Goal: Participate in discussion

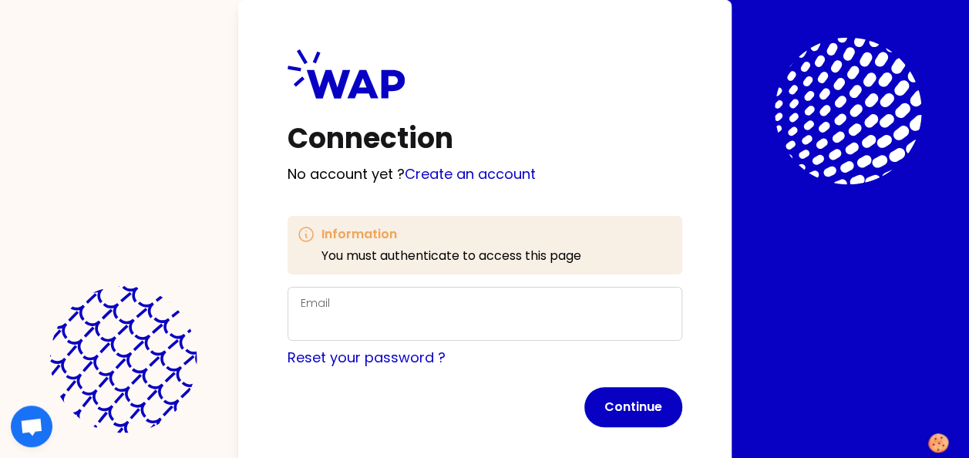
click at [473, 298] on div "Email" at bounding box center [485, 314] width 369 height 40
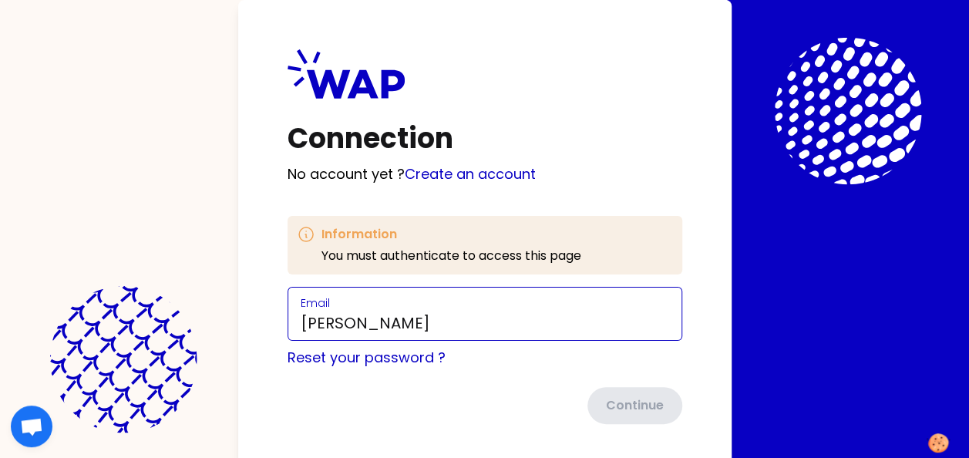
scroll to position [15, 0]
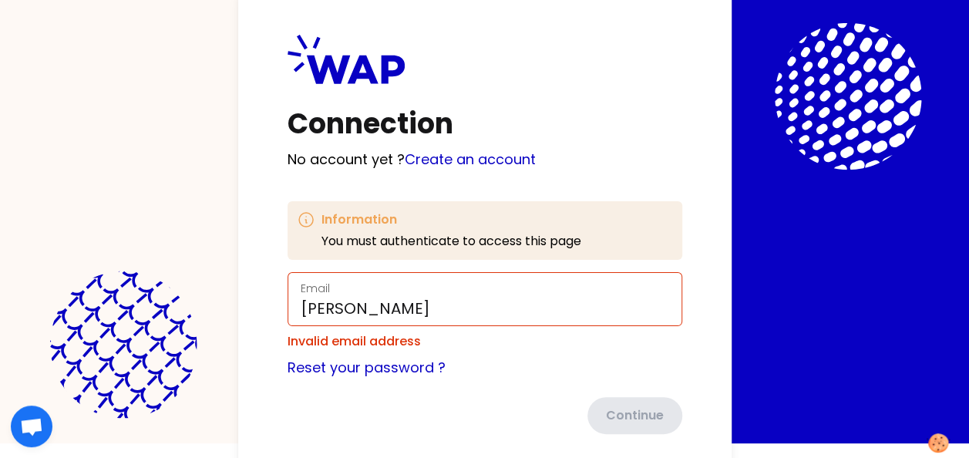
click at [511, 349] on form "Email [PERSON_NAME] Invalid email address Reset your password ? Continue" at bounding box center [485, 353] width 395 height 162
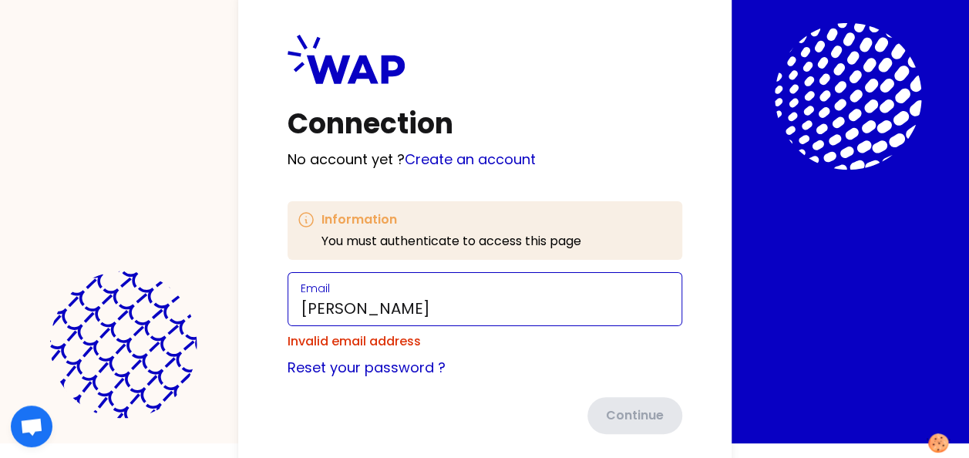
drag, startPoint x: 372, startPoint y: 308, endPoint x: 361, endPoint y: 308, distance: 10.8
click at [361, 308] on input "[PERSON_NAME]" at bounding box center [485, 309] width 369 height 22
click at [362, 307] on input "[PERSON_NAME]" at bounding box center [485, 309] width 369 height 22
click at [366, 308] on input "[PERSON_NAME]" at bounding box center [485, 309] width 369 height 22
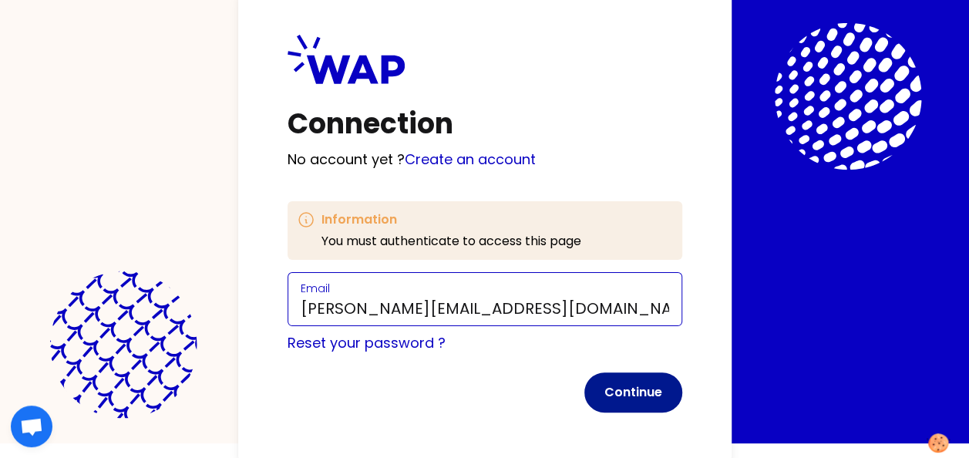
type input "[PERSON_NAME][EMAIL_ADDRESS][DOMAIN_NAME]"
click at [625, 387] on button "Continue" at bounding box center [634, 392] width 98 height 40
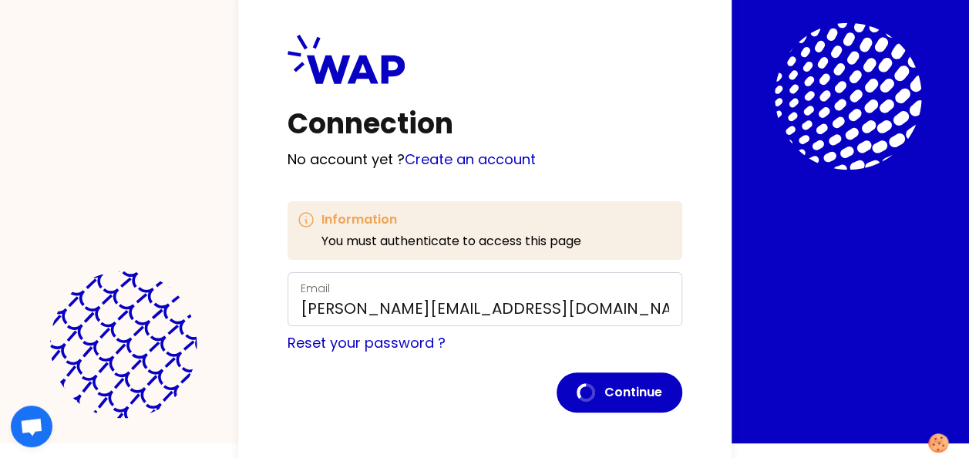
scroll to position [6, 0]
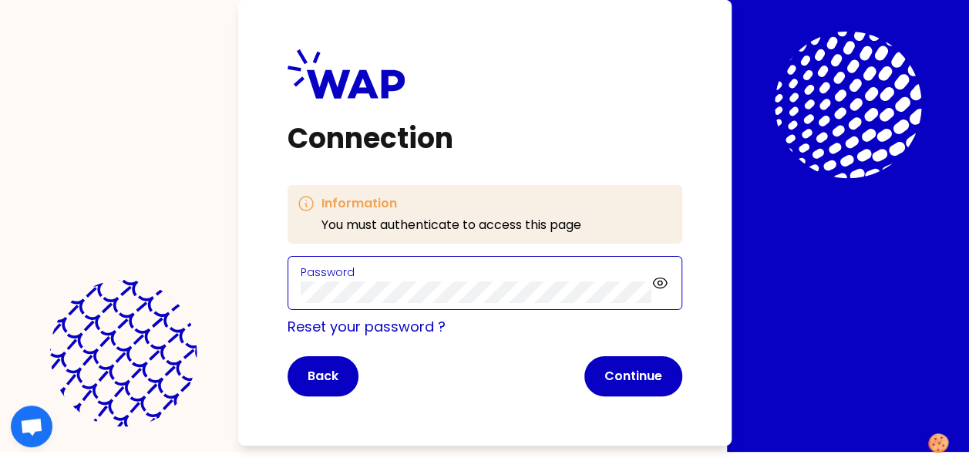
click button "Continue" at bounding box center [634, 376] width 98 height 40
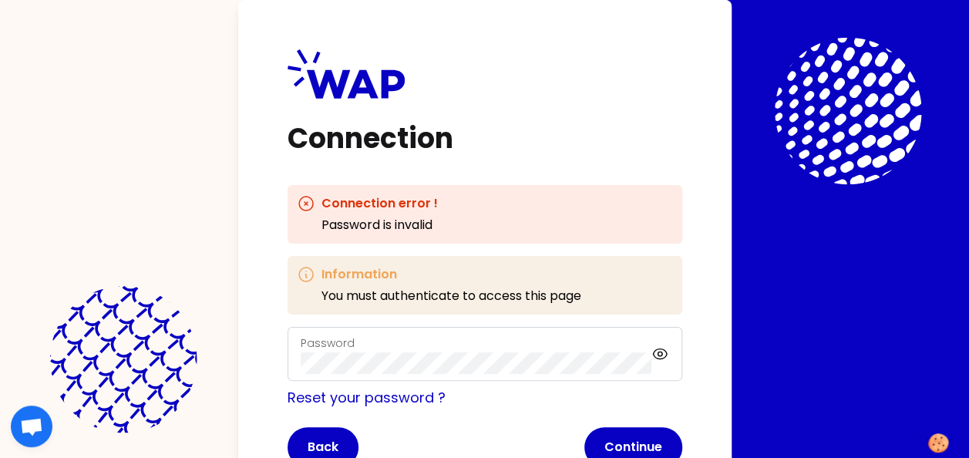
scroll to position [0, 0]
click at [0, 457] on com-1password-button at bounding box center [0, 458] width 0 height 0
click at [661, 352] on icon at bounding box center [661, 354] width 5 height 5
click at [661, 352] on icon at bounding box center [661, 354] width 14 height 13
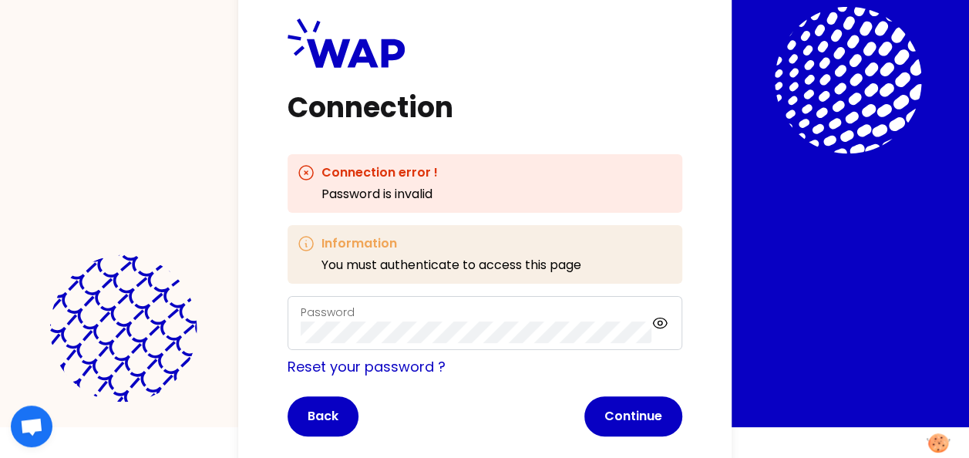
scroll to position [58, 0]
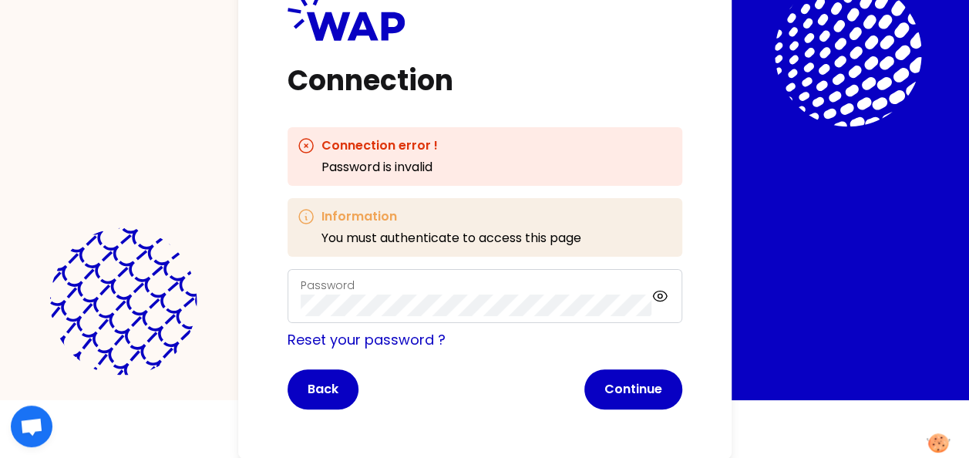
click at [259, 352] on div "Connection Connection error ! Password is invalid Information You must authenti…" at bounding box center [485, 200] width 494 height 517
click at [331, 336] on link "Reset your password ?" at bounding box center [367, 339] width 158 height 19
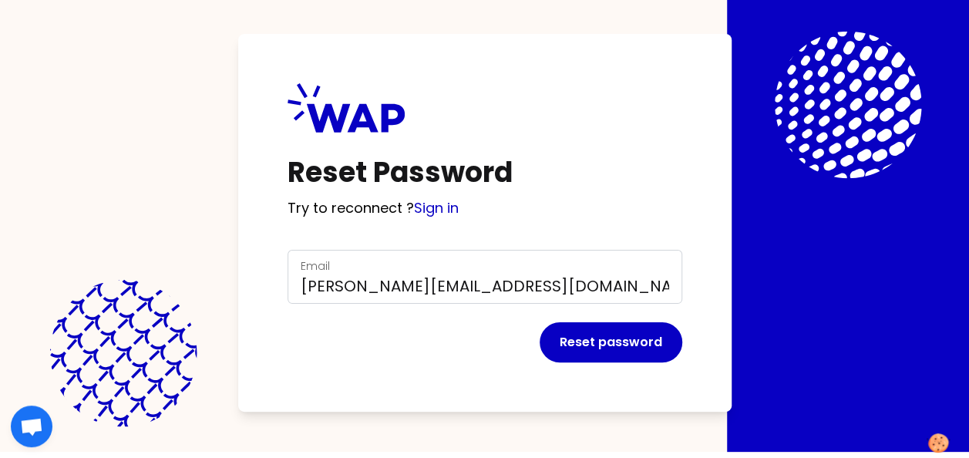
scroll to position [6, 0]
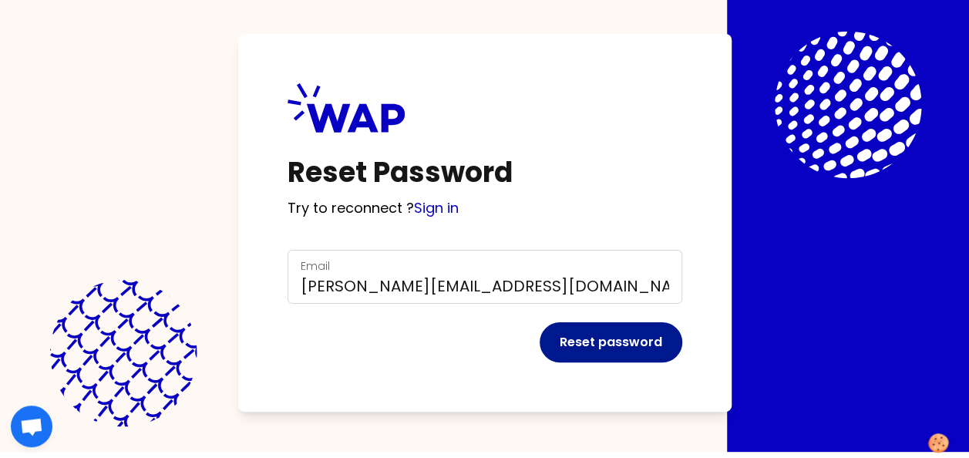
click at [599, 341] on button "Reset password" at bounding box center [611, 342] width 143 height 40
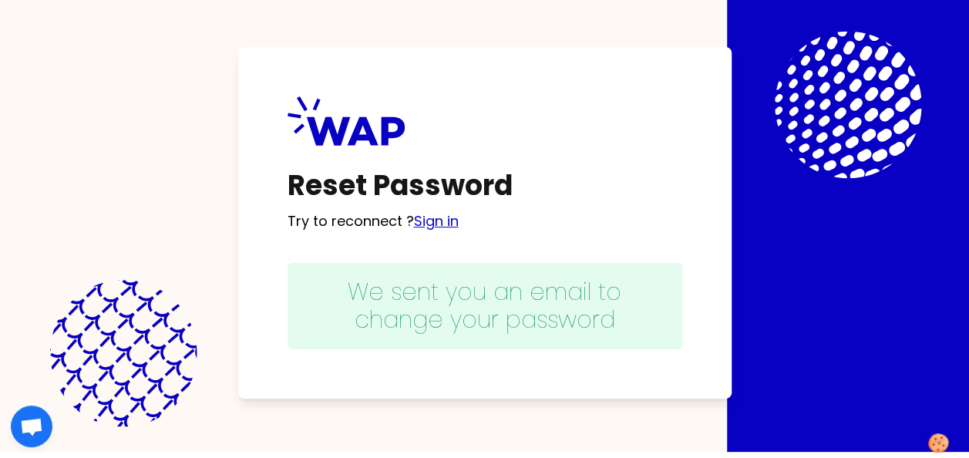
click at [428, 225] on link "Sign in" at bounding box center [436, 220] width 45 height 19
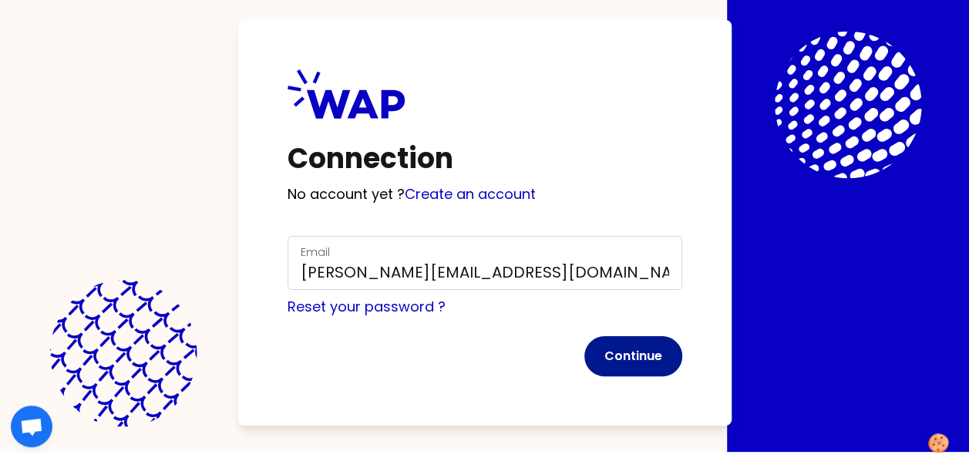
click at [634, 352] on button "Continue" at bounding box center [634, 356] width 98 height 40
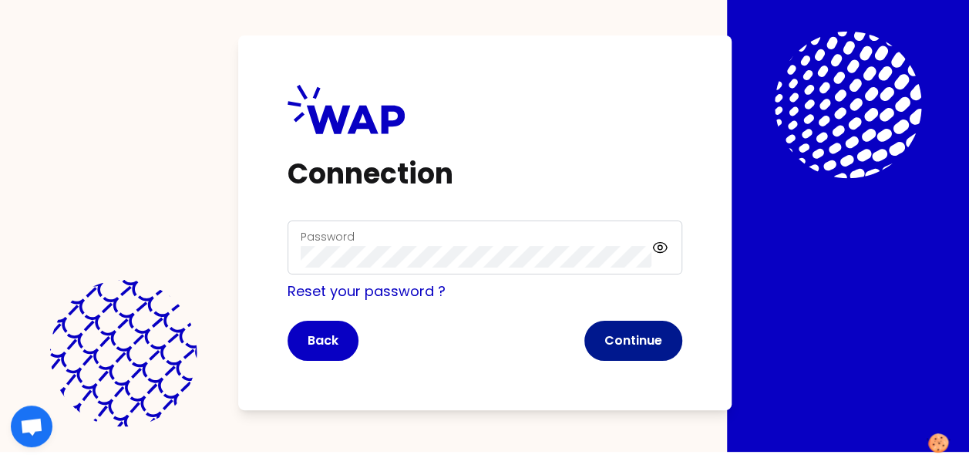
click at [660, 348] on button "Continue" at bounding box center [634, 341] width 98 height 40
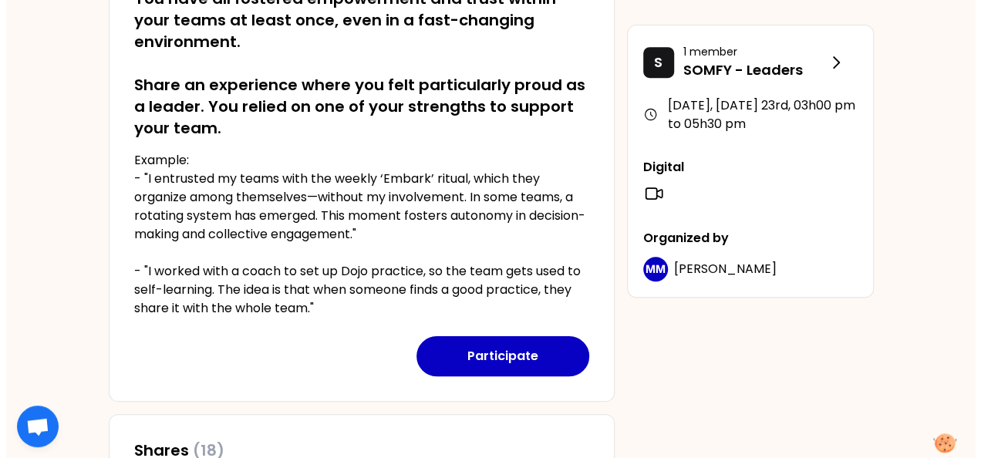
scroll to position [308, 0]
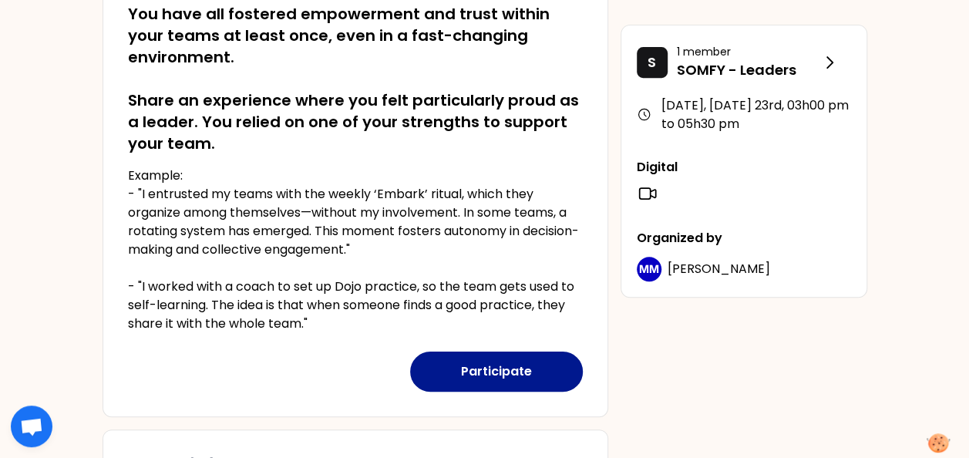
click at [490, 367] on button "Participate" at bounding box center [496, 372] width 173 height 40
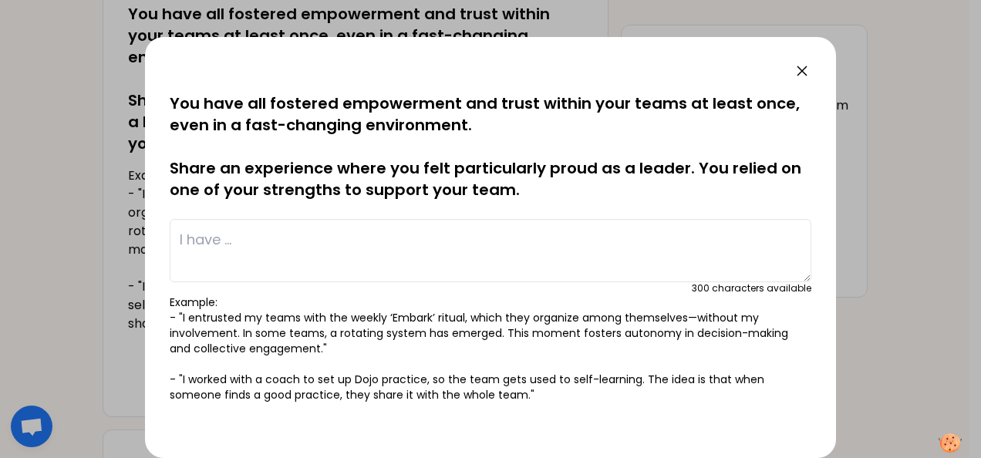
click at [306, 231] on textarea at bounding box center [491, 250] width 642 height 63
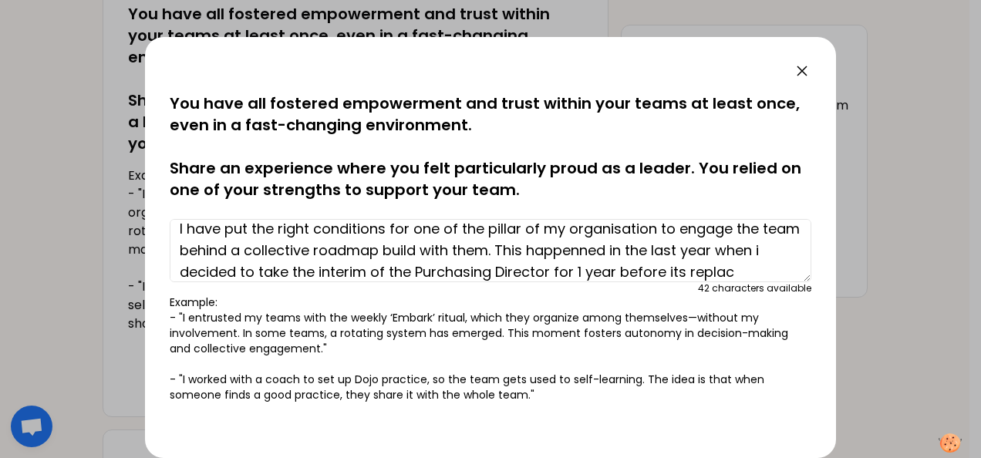
scroll to position [32, 0]
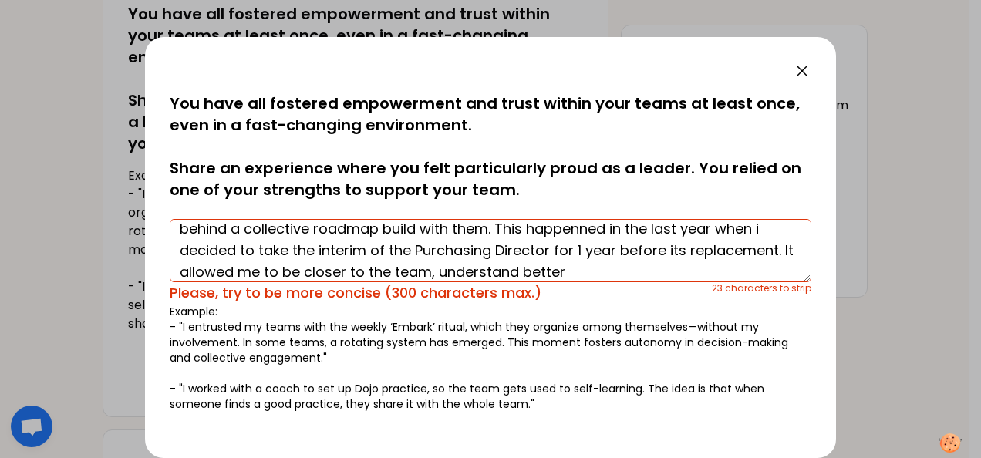
click at [688, 268] on textarea "I have put the right conditions for one of the pillar of my organisation to eng…" at bounding box center [491, 250] width 642 height 63
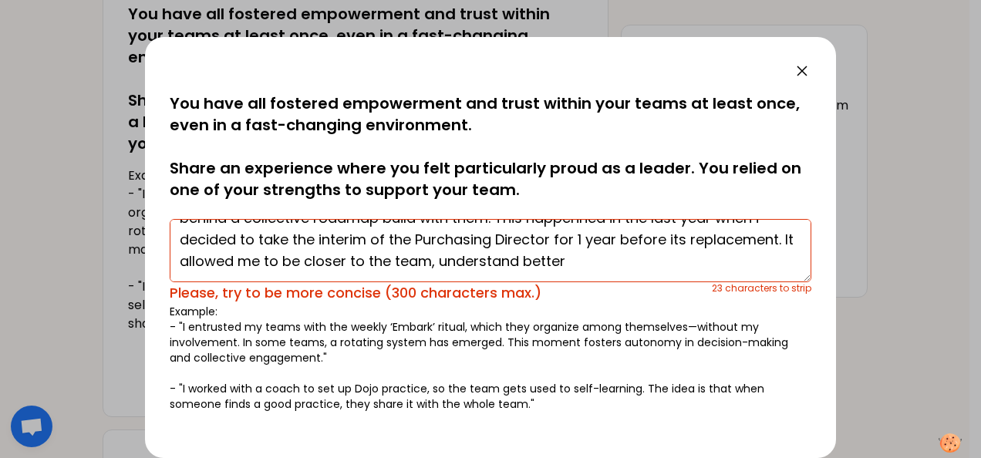
drag, startPoint x: 693, startPoint y: 268, endPoint x: 278, endPoint y: 272, distance: 414.9
click at [278, 272] on textarea "I have put the right conditions for one of the pillar of my organisation to eng…" at bounding box center [491, 250] width 642 height 63
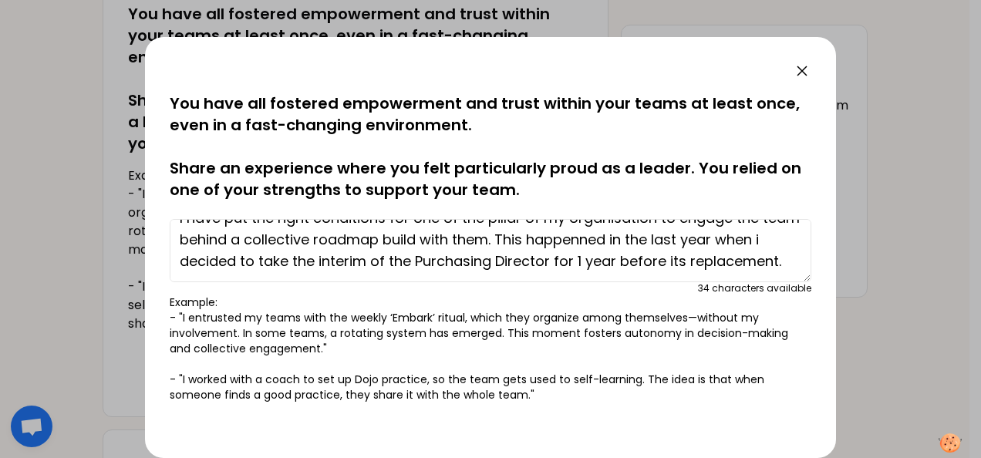
scroll to position [0, 0]
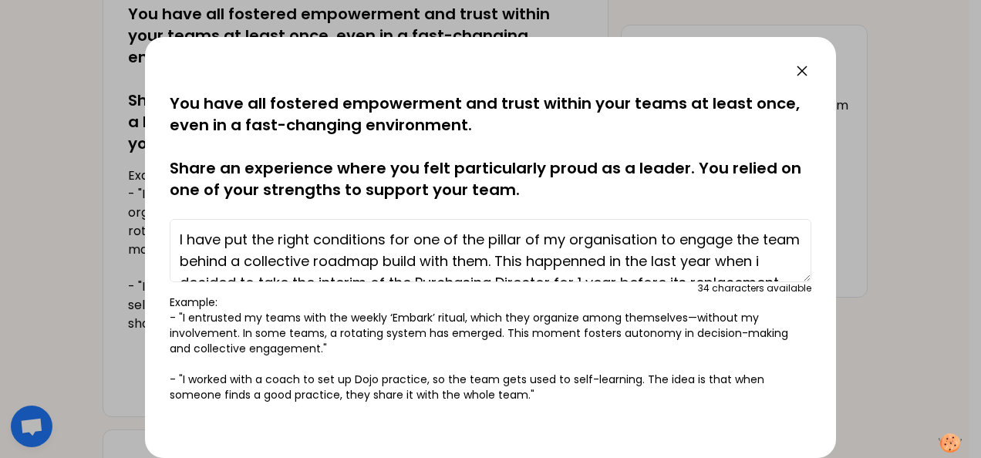
drag, startPoint x: 244, startPoint y: 256, endPoint x: 345, endPoint y: 268, distance: 102.5
click at [339, 268] on textarea "I have put the right conditions for one of the pillar of my organisation to eng…" at bounding box center [491, 250] width 642 height 63
click at [620, 260] on textarea "I have put the right conditions for one of the pillar of my organisation to eng…" at bounding box center [491, 250] width 642 height 63
drag, startPoint x: 620, startPoint y: 260, endPoint x: 503, endPoint y: 254, distance: 117.3
click at [503, 254] on textarea "I have put the right conditions for one of the pillar of my organisation to eng…" at bounding box center [491, 250] width 642 height 63
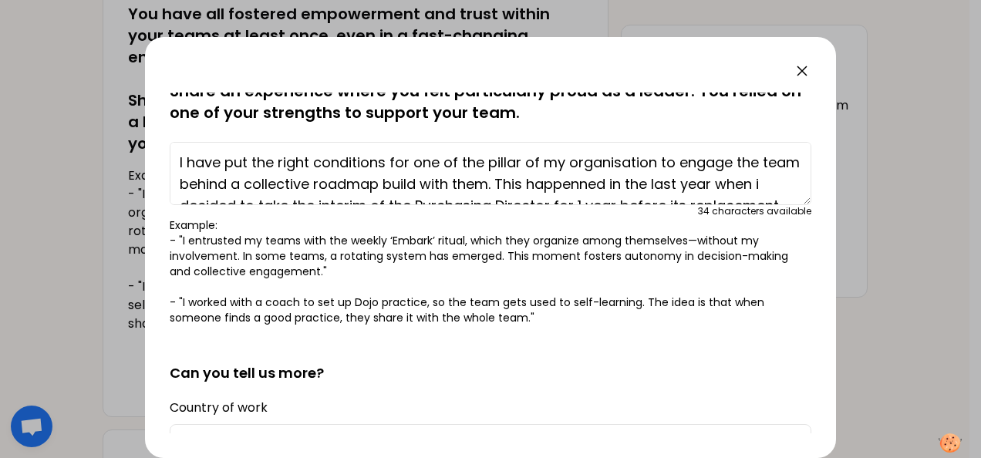
scroll to position [154, 0]
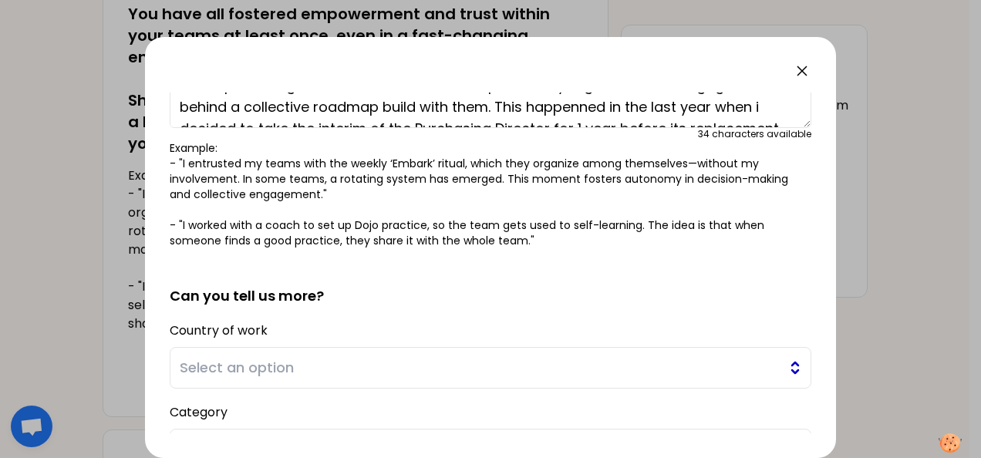
type textarea "I have put the right conditions for one of the pillar of my organisation to eng…"
click at [510, 356] on button "Select an option" at bounding box center [491, 368] width 642 height 42
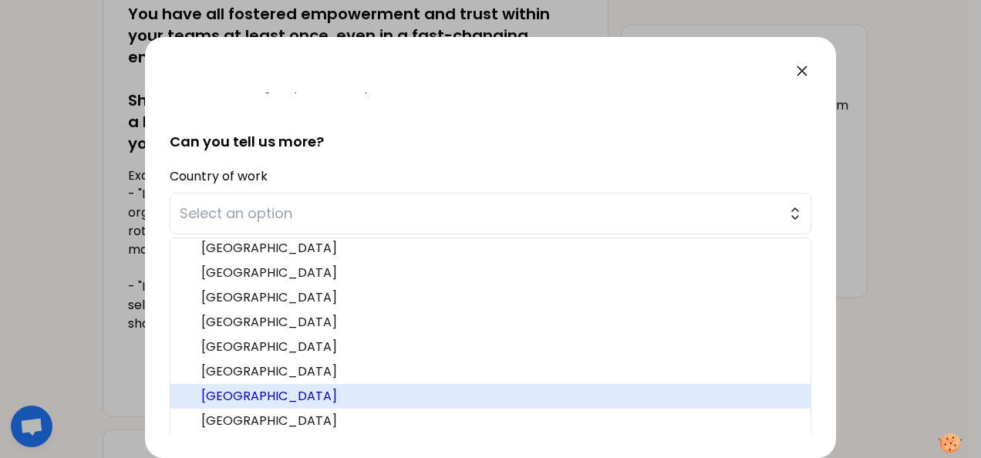
scroll to position [0, 0]
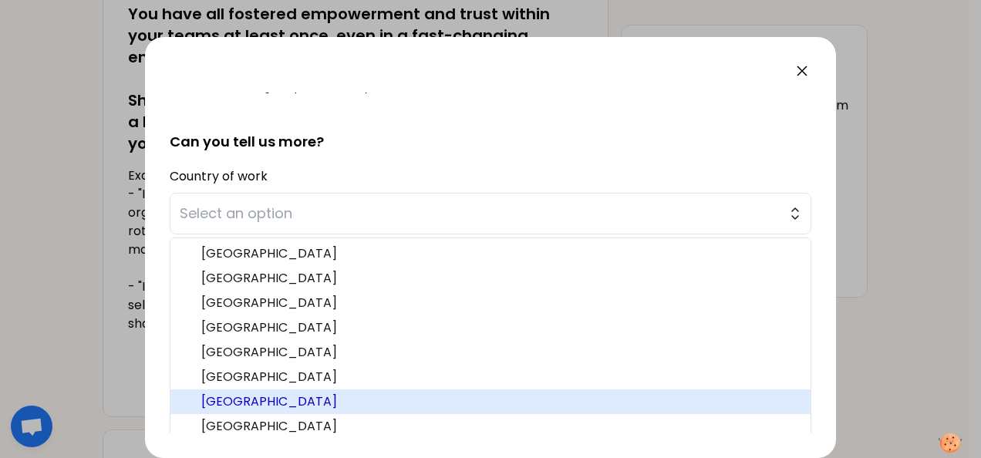
click at [363, 390] on li "France" at bounding box center [490, 401] width 640 height 25
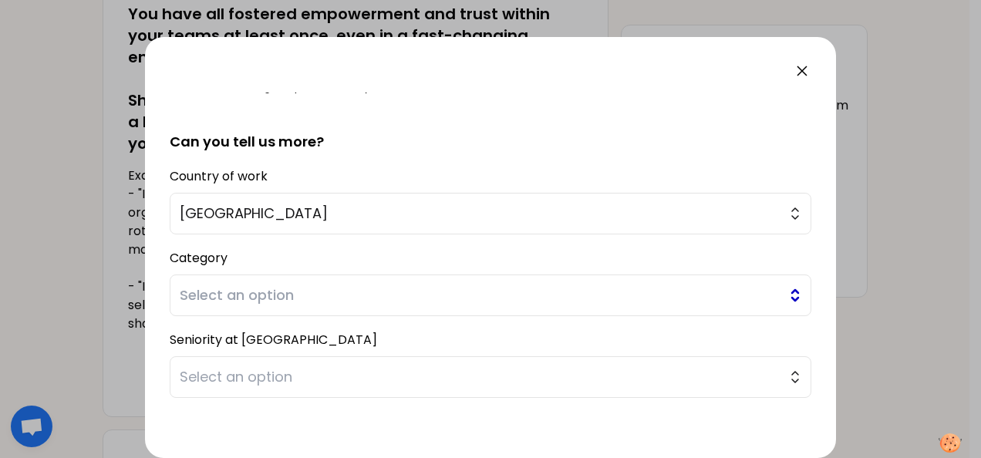
click at [358, 292] on span "Select an option" at bounding box center [480, 296] width 600 height 22
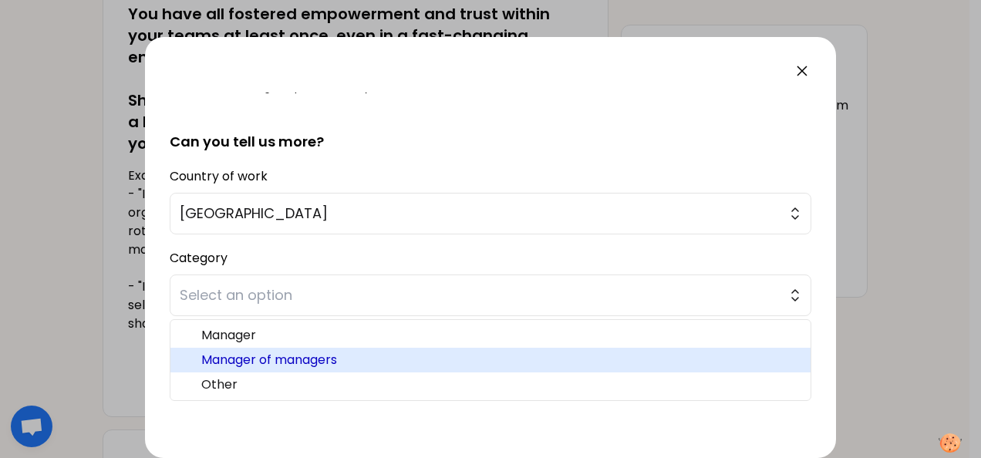
click at [331, 353] on span "Manager of managers" at bounding box center [499, 360] width 597 height 19
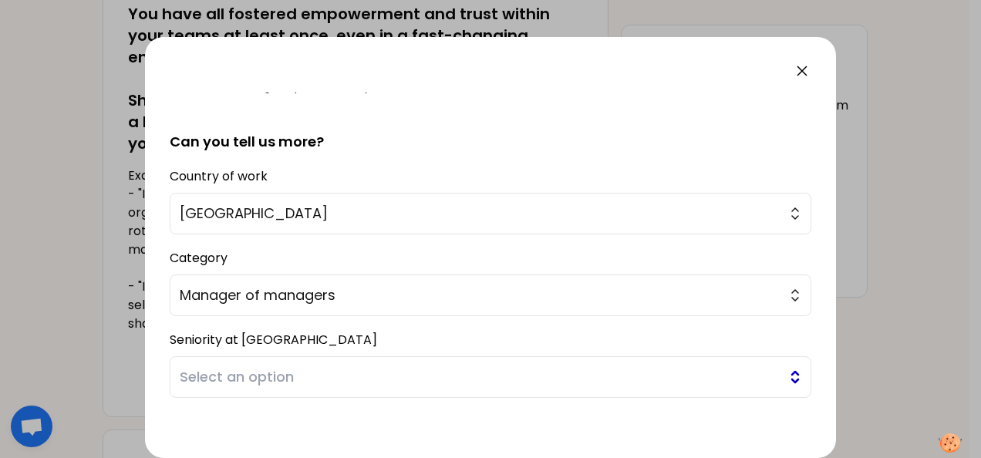
click at [306, 378] on span "Select an option" at bounding box center [480, 377] width 600 height 22
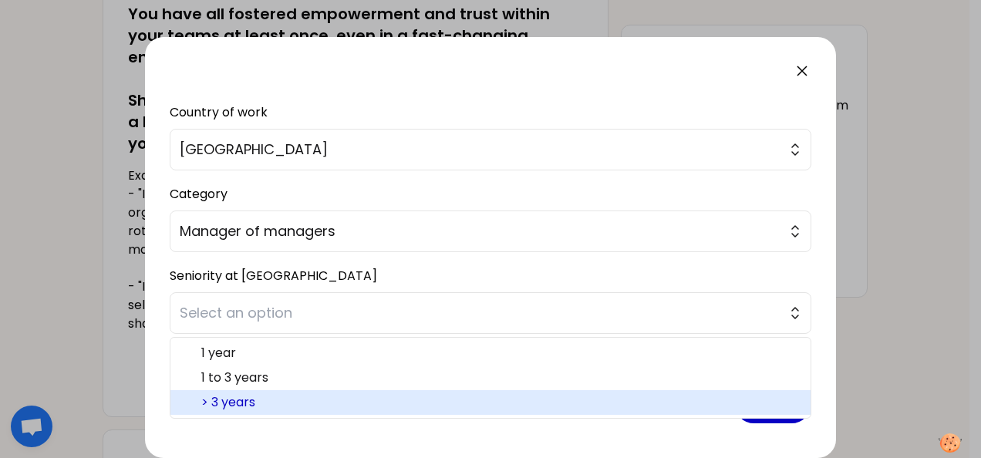
click at [237, 399] on span "> 3 years" at bounding box center [499, 402] width 597 height 19
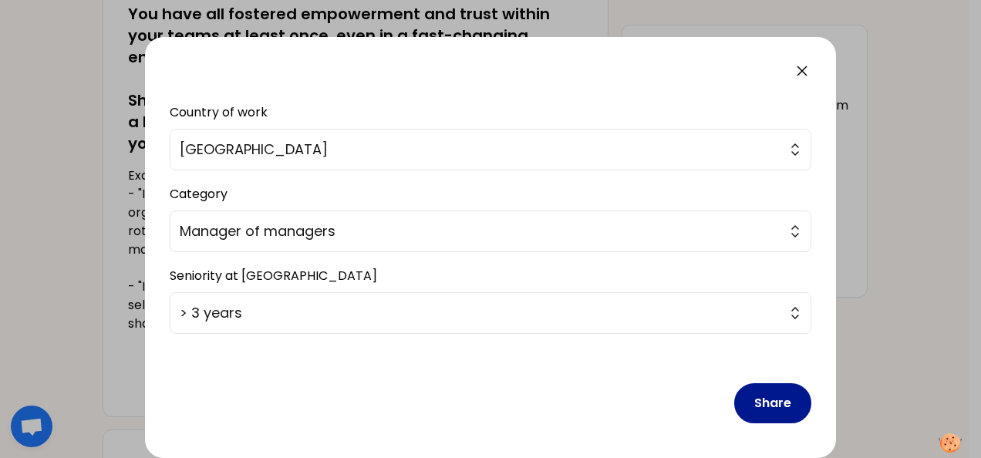
click at [761, 395] on button "Share" at bounding box center [772, 403] width 77 height 40
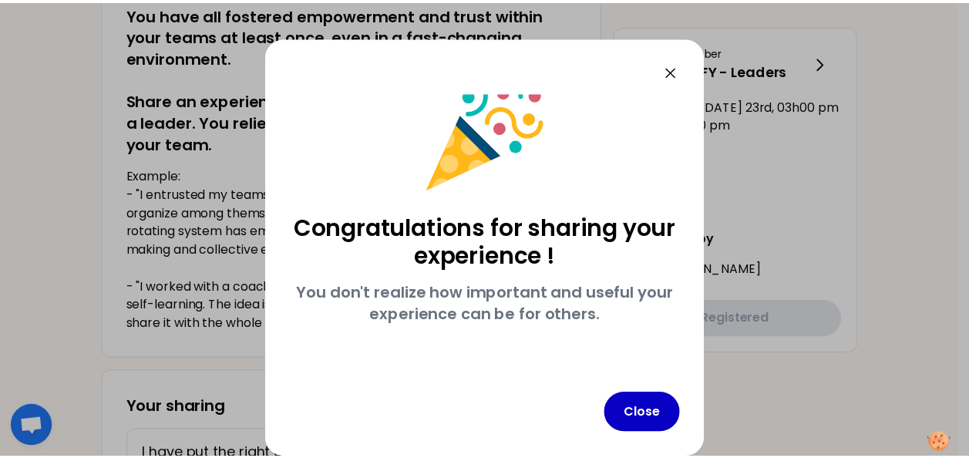
scroll to position [26, 0]
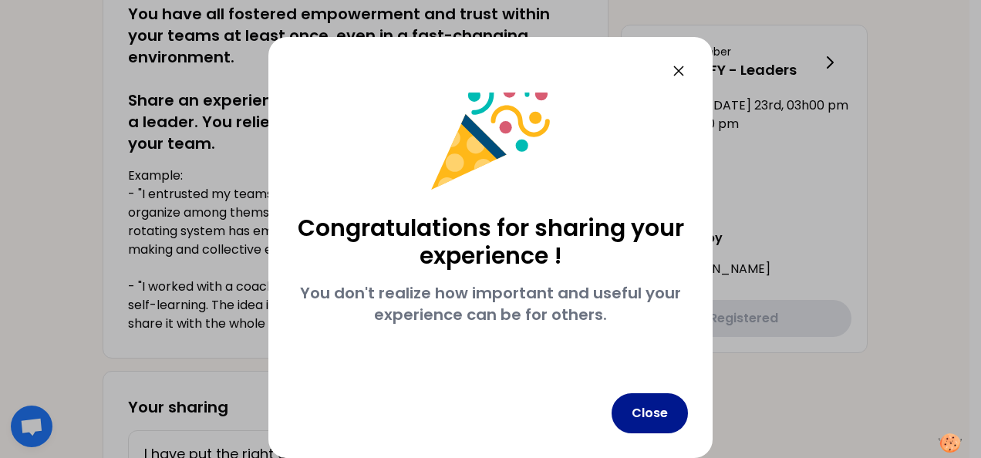
click at [645, 409] on button "Close" at bounding box center [650, 413] width 76 height 40
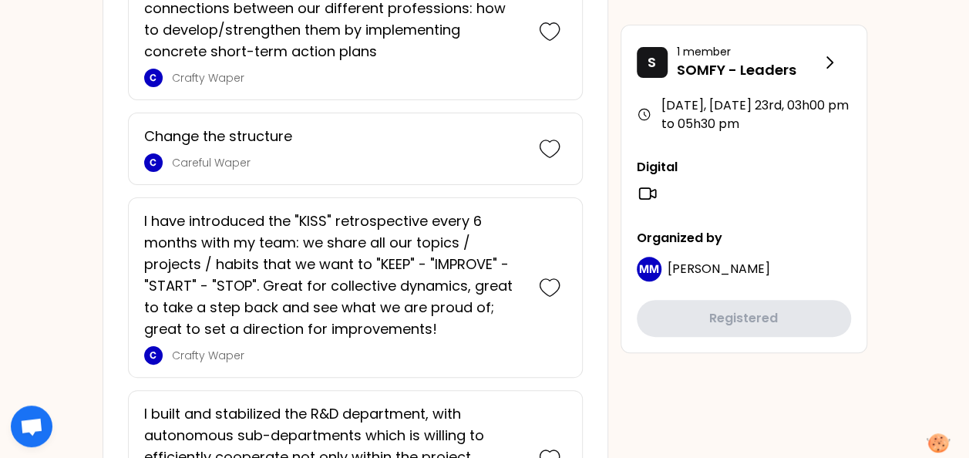
scroll to position [3239, 0]
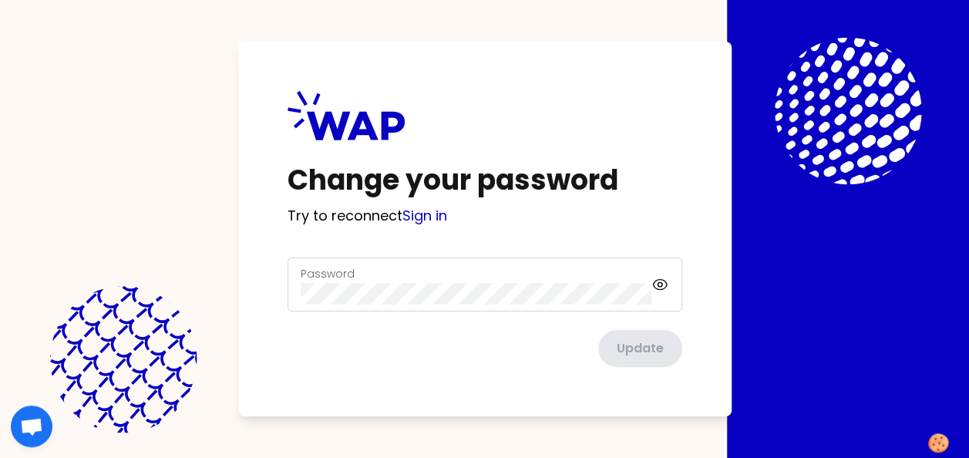
click at [438, 278] on div "Password" at bounding box center [477, 285] width 352 height 40
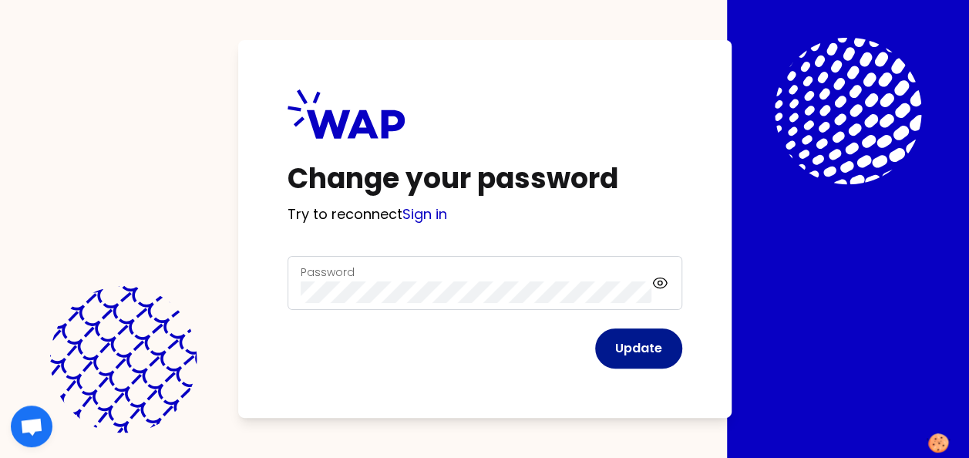
click at [632, 342] on button "Update" at bounding box center [638, 349] width 87 height 40
